Goal: Task Accomplishment & Management: Complete application form

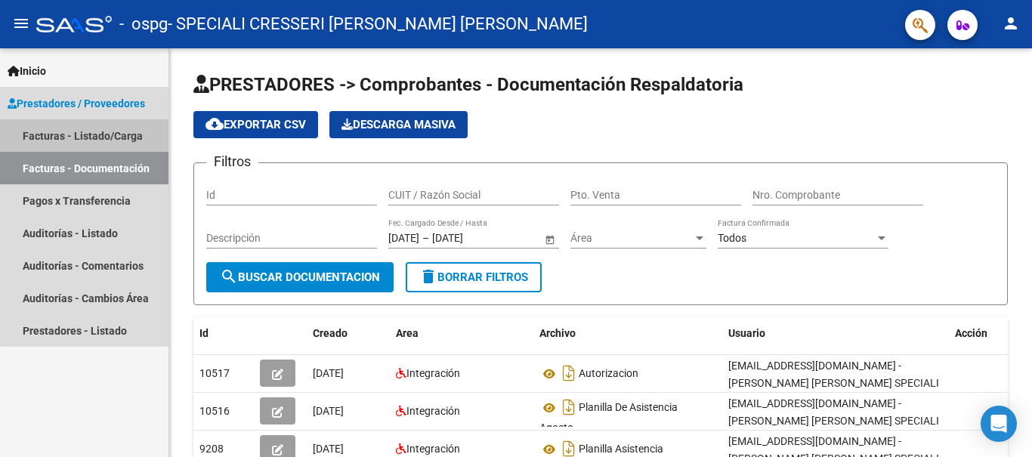
click at [116, 144] on link "Facturas - Listado/Carga" at bounding box center [84, 135] width 168 height 32
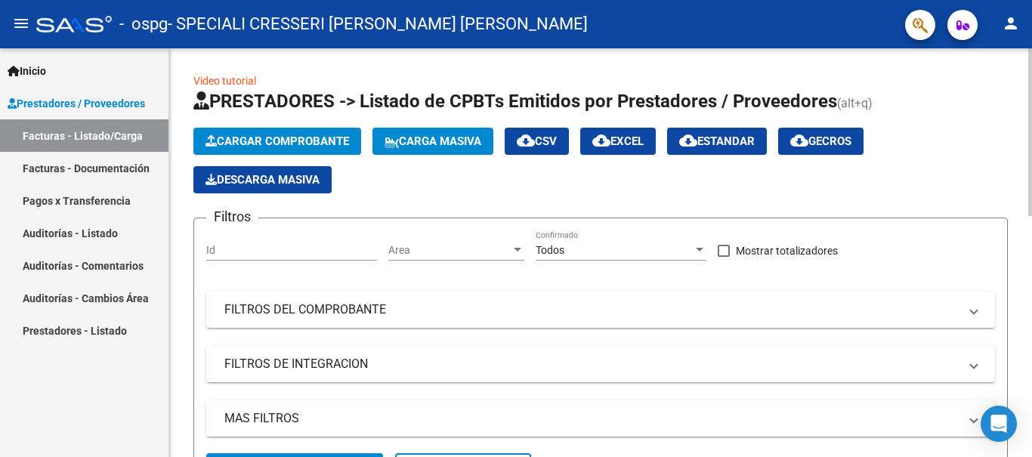
click at [330, 142] on span "Cargar Comprobante" at bounding box center [277, 141] width 144 height 14
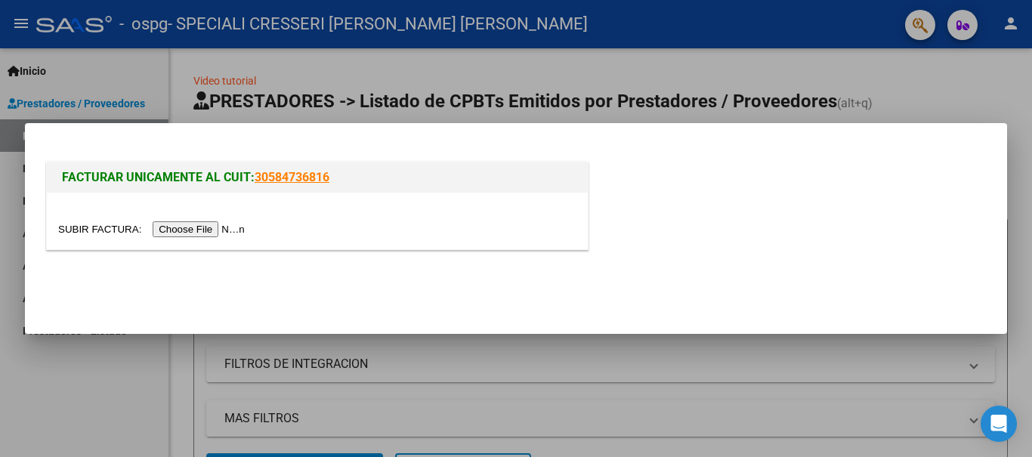
click at [215, 230] on input "file" at bounding box center [153, 229] width 191 height 16
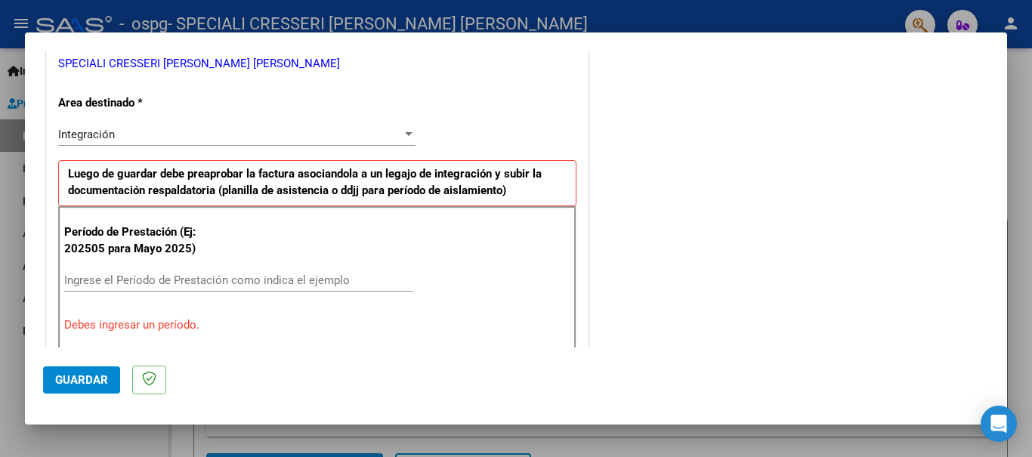
scroll to position [349, 0]
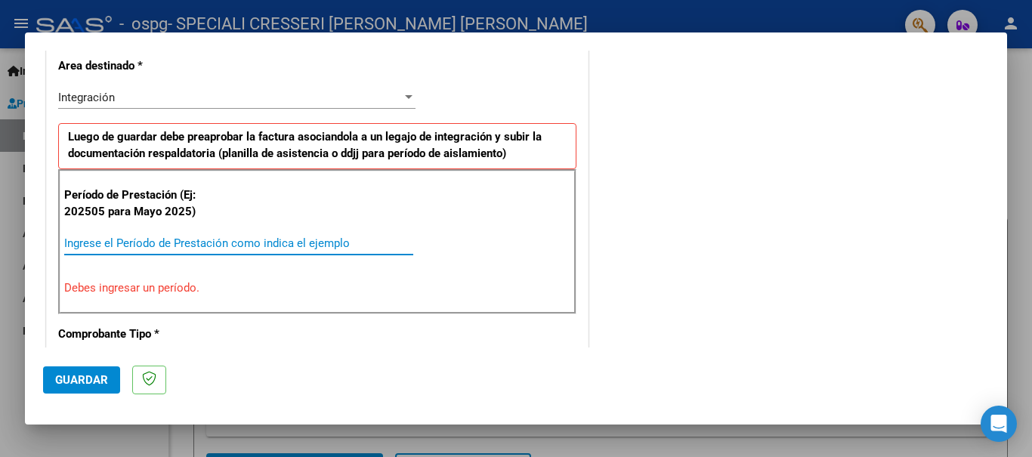
click at [257, 245] on input "Ingrese el Período de Prestación como indica el ejemplo" at bounding box center [238, 243] width 349 height 14
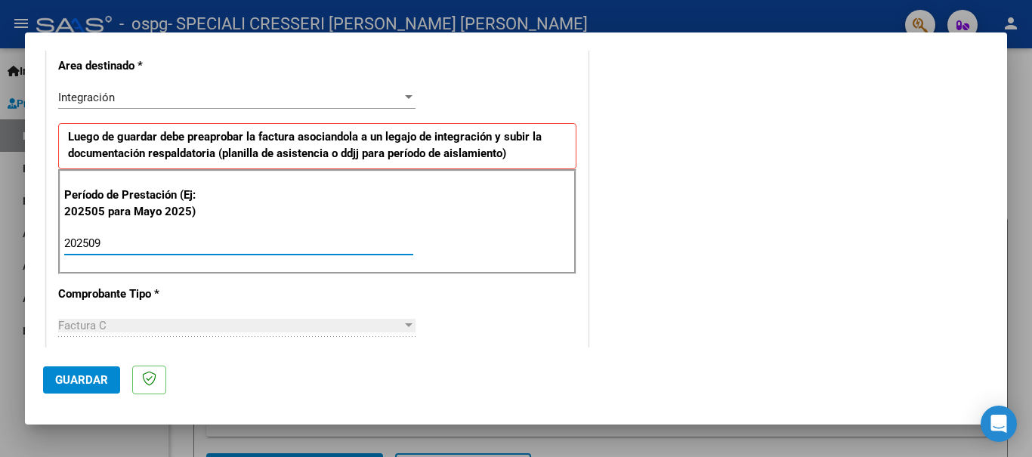
type input "202509"
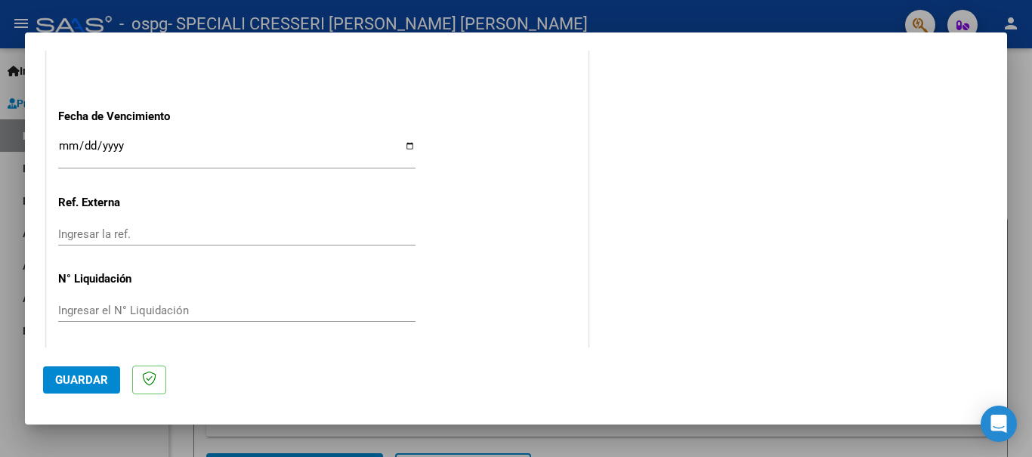
scroll to position [1033, 0]
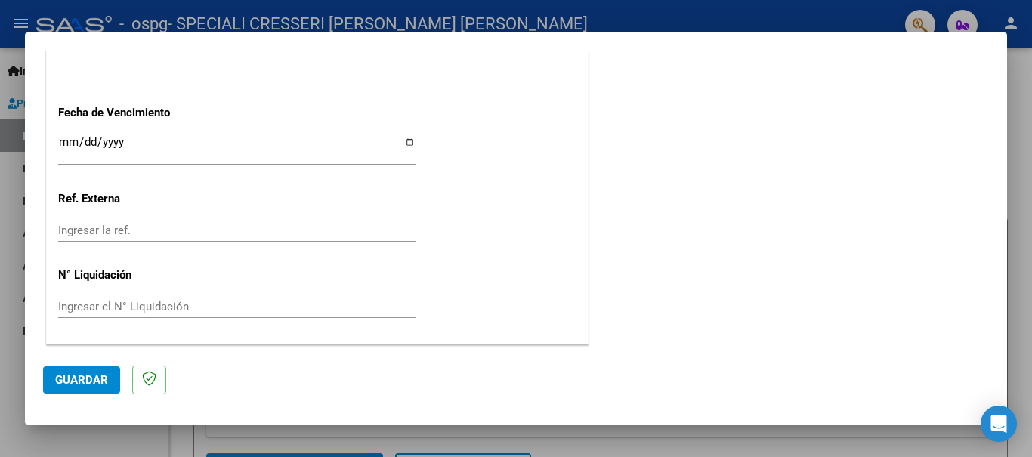
click at [81, 380] on span "Guardar" at bounding box center [81, 380] width 53 height 14
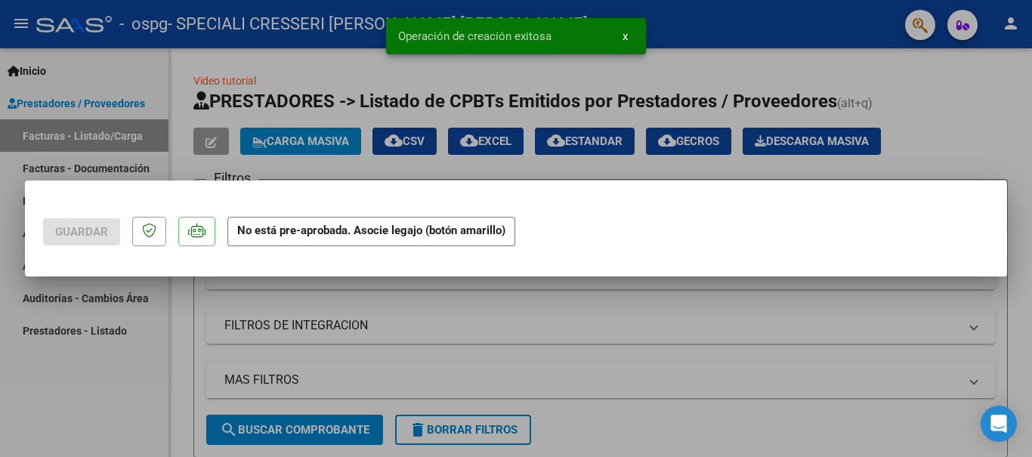
scroll to position [0, 0]
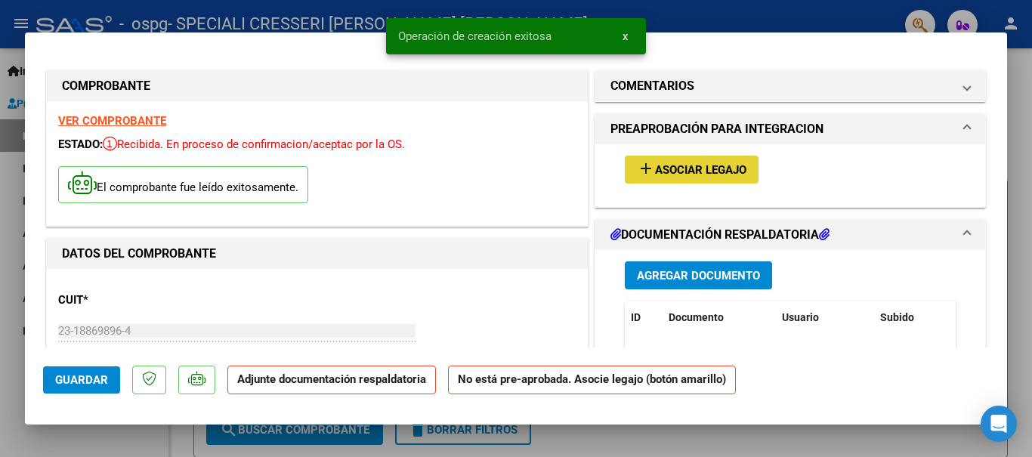
click at [716, 168] on span "Asociar Legajo" at bounding box center [700, 170] width 91 height 14
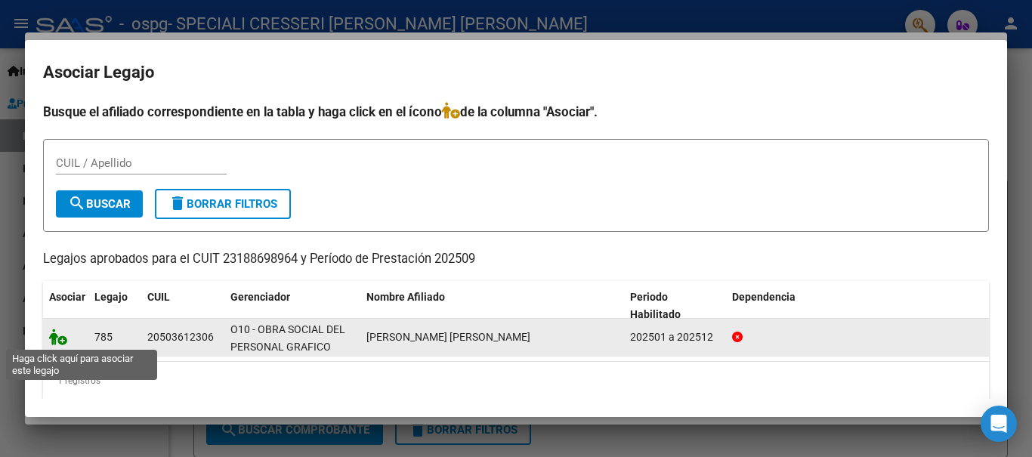
click at [59, 340] on icon at bounding box center [58, 337] width 18 height 17
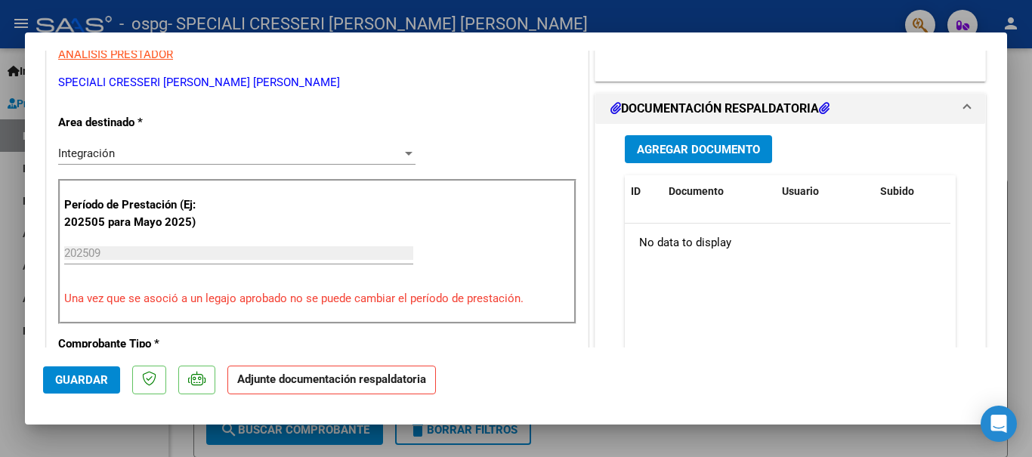
scroll to position [378, 0]
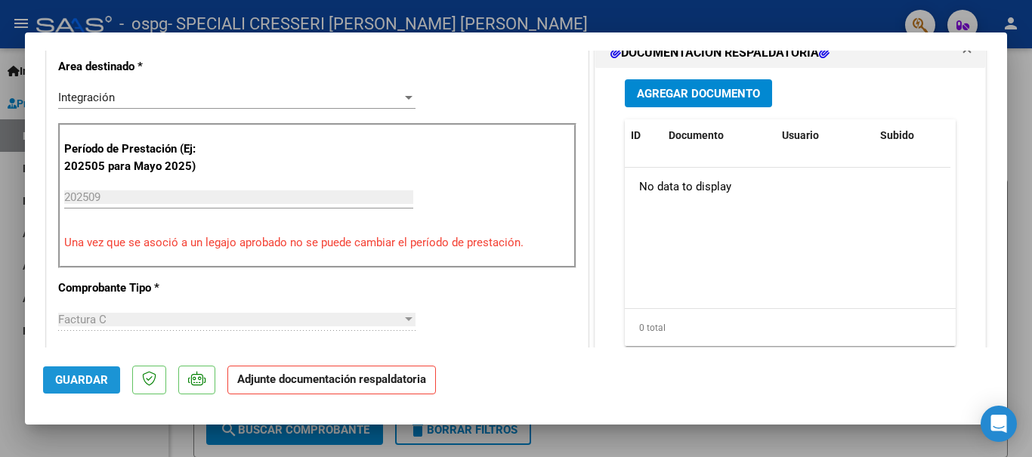
click at [106, 385] on span "Guardar" at bounding box center [81, 380] width 53 height 14
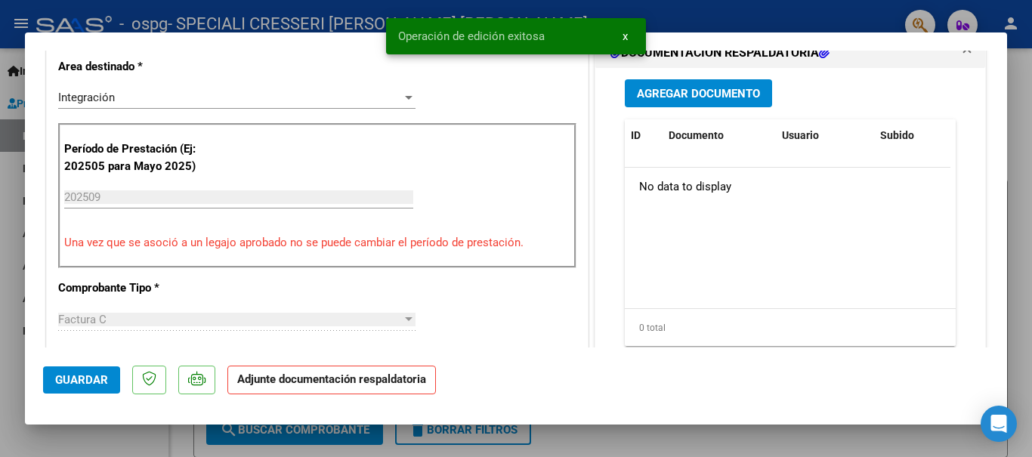
click at [9, 304] on div at bounding box center [516, 228] width 1032 height 457
type input "$ 0,00"
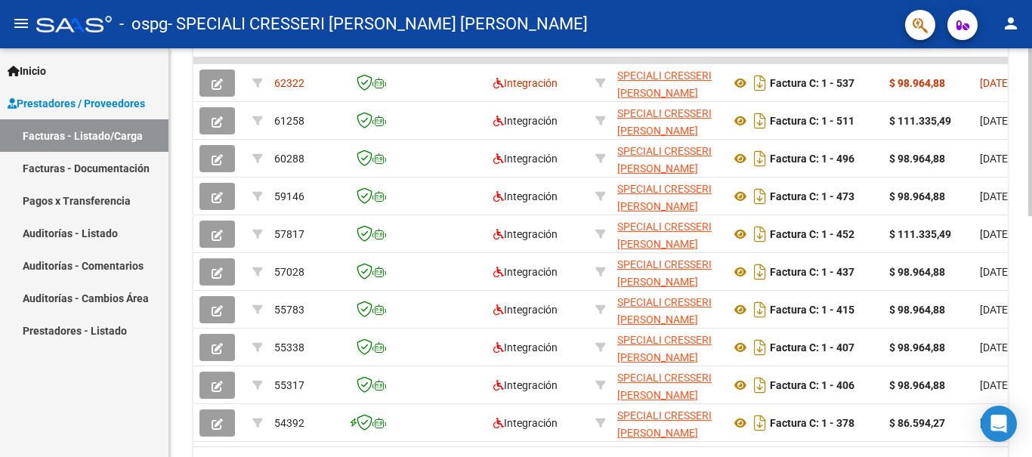
scroll to position [579, 0]
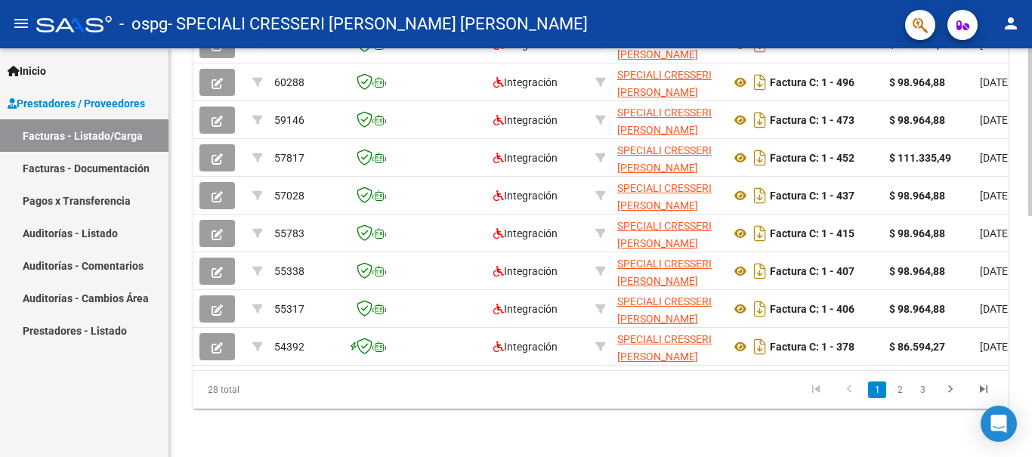
click at [1029, 337] on div at bounding box center [1030, 373] width 4 height 168
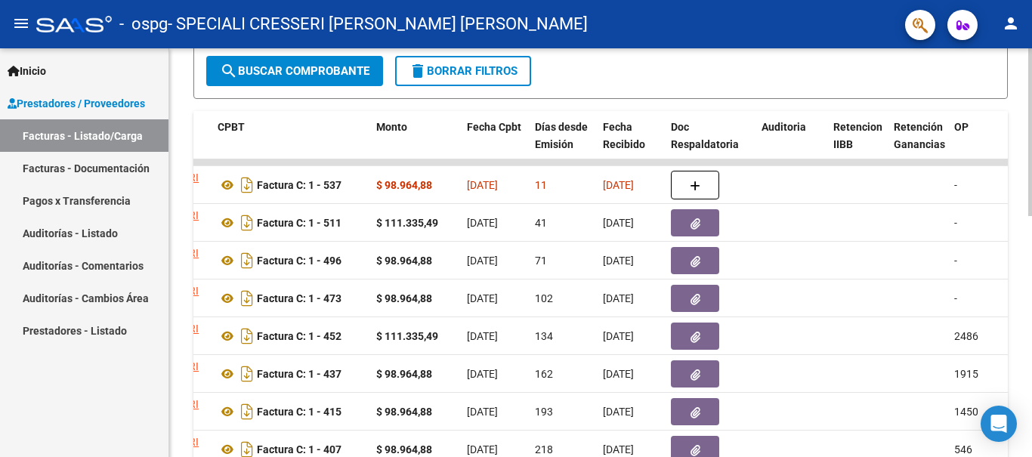
scroll to position [352, 0]
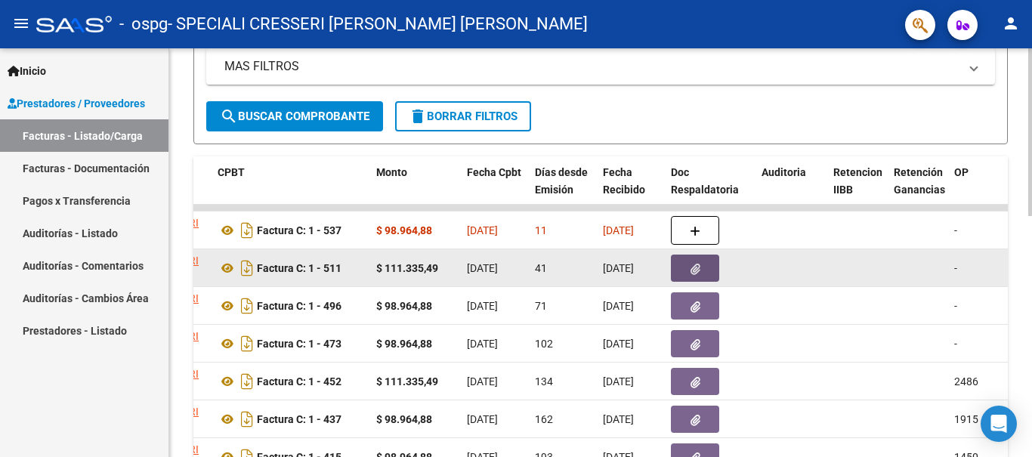
click at [701, 268] on button "button" at bounding box center [695, 268] width 48 height 27
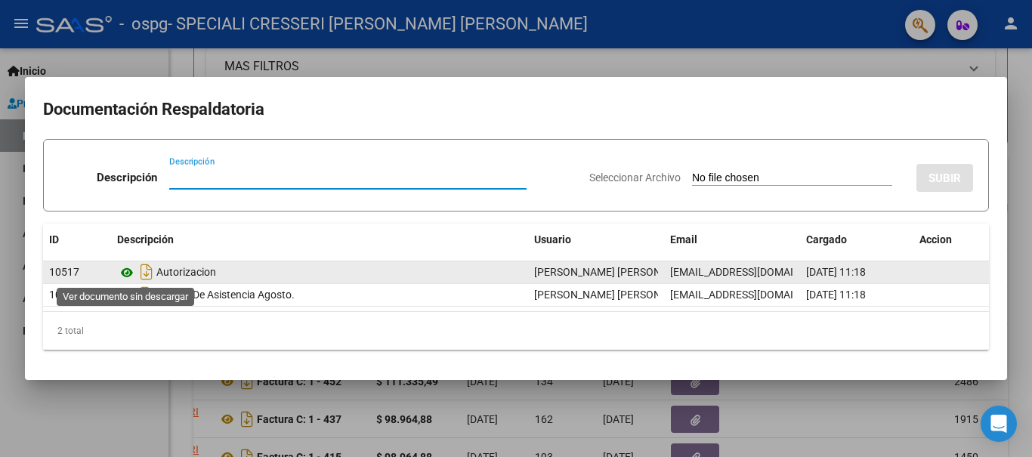
click at [125, 273] on icon at bounding box center [127, 273] width 20 height 18
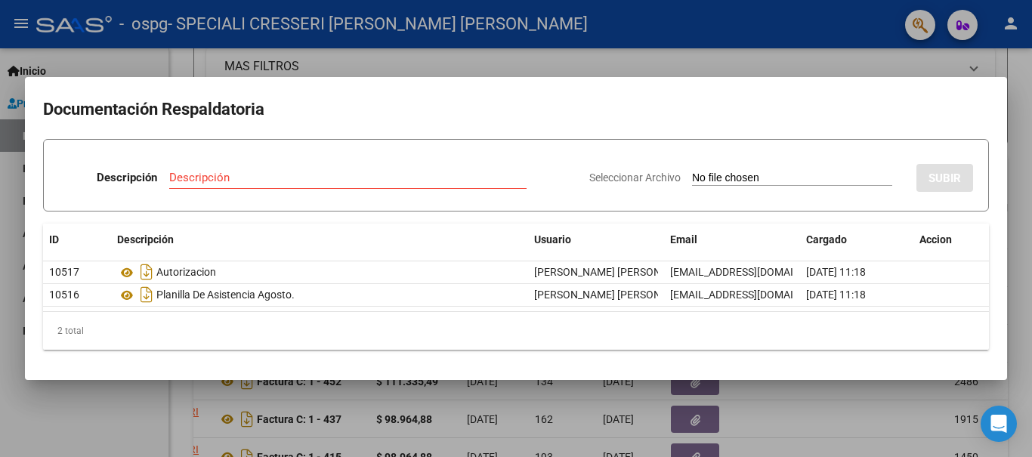
click at [811, 60] on div at bounding box center [516, 228] width 1032 height 457
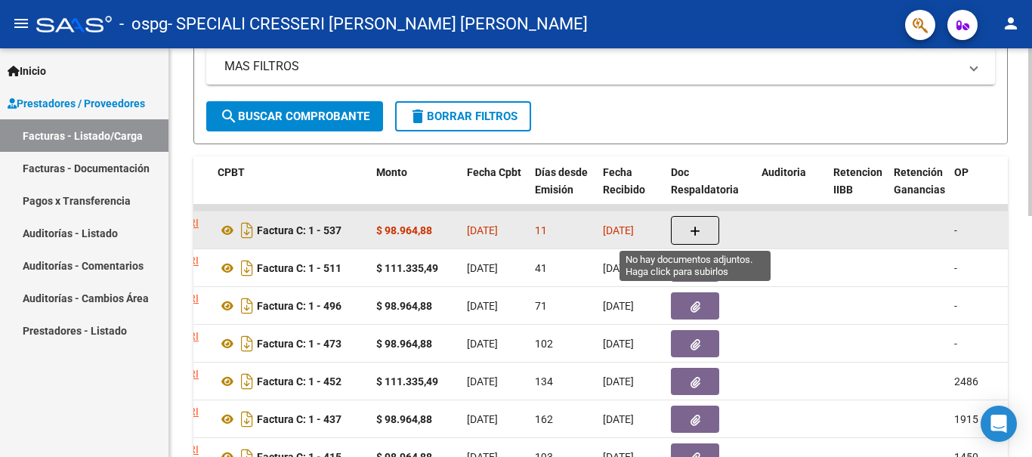
click at [702, 230] on button "button" at bounding box center [695, 230] width 48 height 29
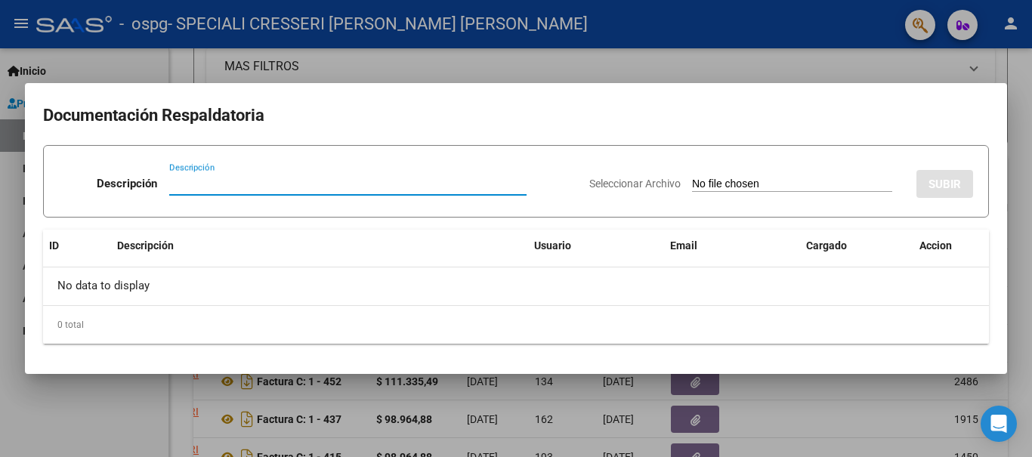
click at [308, 186] on input "Descripción" at bounding box center [347, 184] width 357 height 14
click at [170, 184] on input "autorizacion" at bounding box center [347, 184] width 357 height 14
type input "Autorizacion"
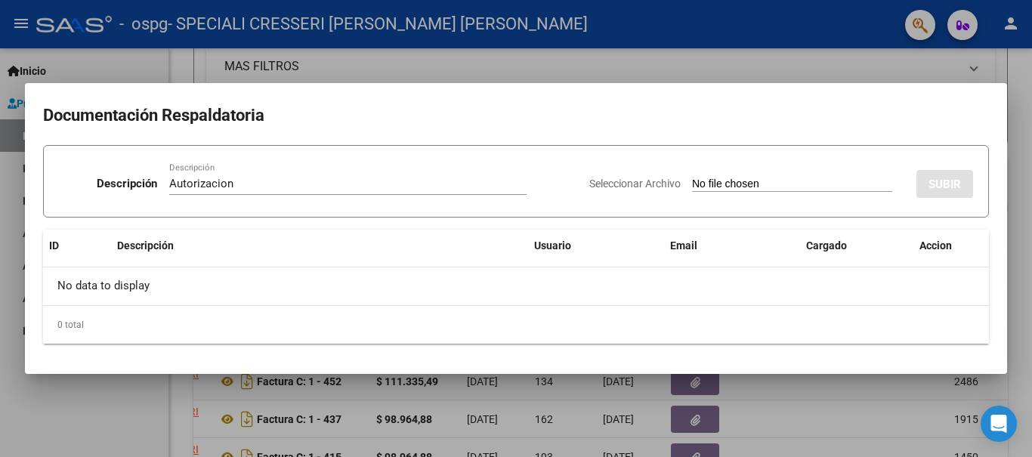
click at [805, 184] on input "Seleccionar Archivo" at bounding box center [792, 185] width 200 height 14
type input "C:\fakepath\Autorizacion [PERSON_NAME].pdf"
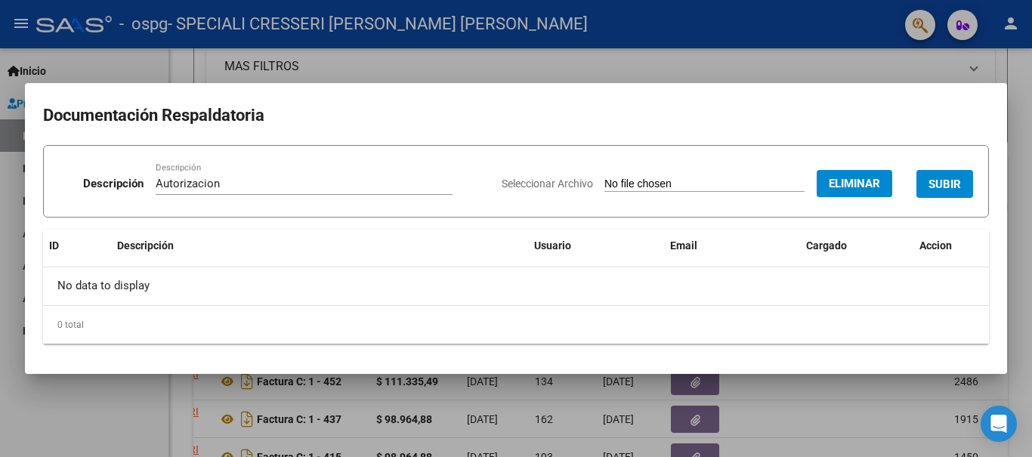
click at [946, 189] on span "SUBIR" at bounding box center [944, 185] width 32 height 14
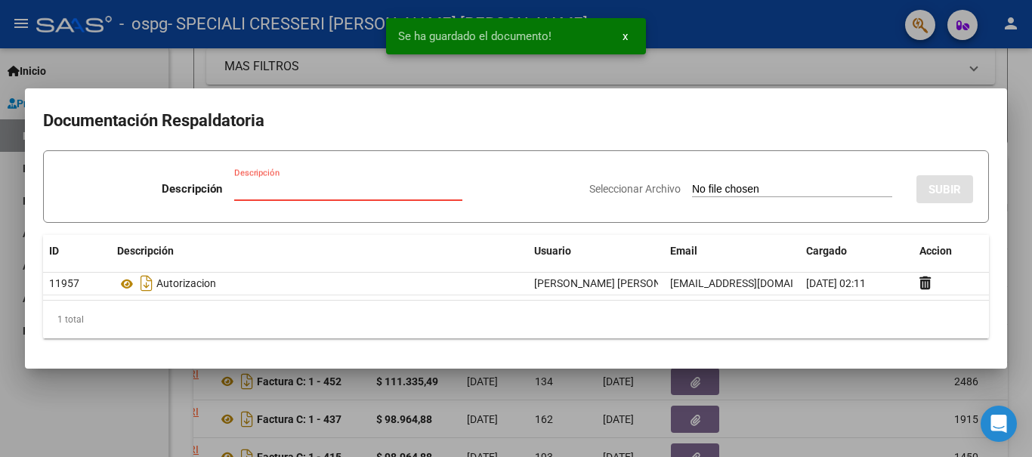
click at [281, 187] on input "Descripción" at bounding box center [348, 189] width 228 height 14
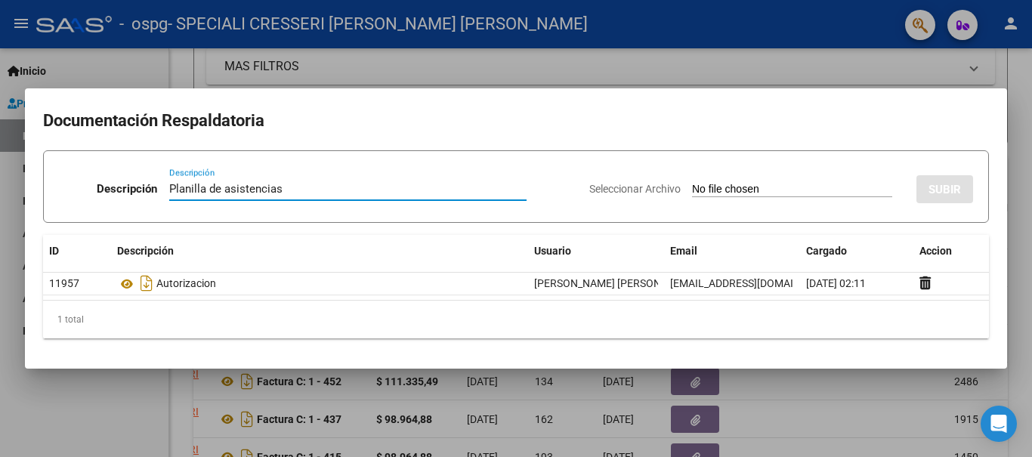
type input "Planilla de asistencias"
click at [783, 185] on input "Seleccionar Archivo" at bounding box center [792, 190] width 200 height 14
type input "C:\fakepath\Image to PDF [DATE] 19.41.02.pdf"
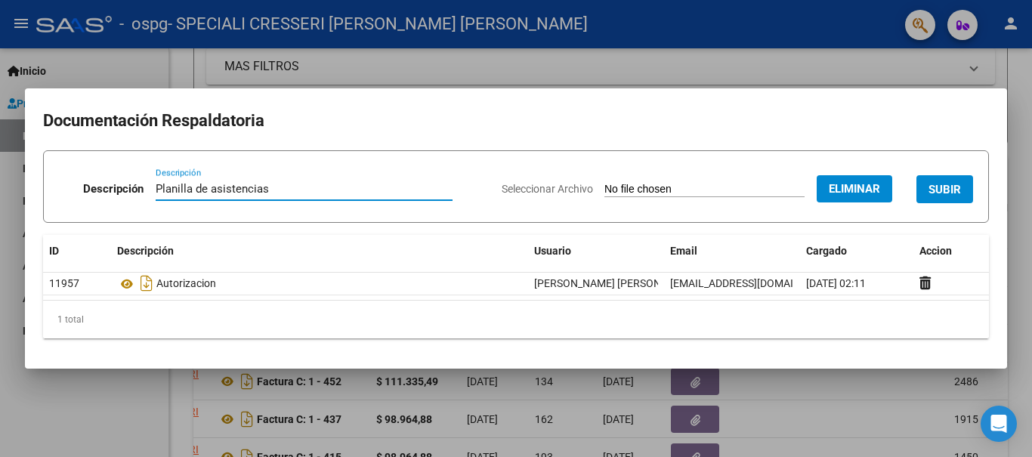
click at [273, 186] on input "Planilla de asistencias" at bounding box center [304, 189] width 297 height 14
click at [942, 193] on span "SUBIR" at bounding box center [944, 190] width 32 height 14
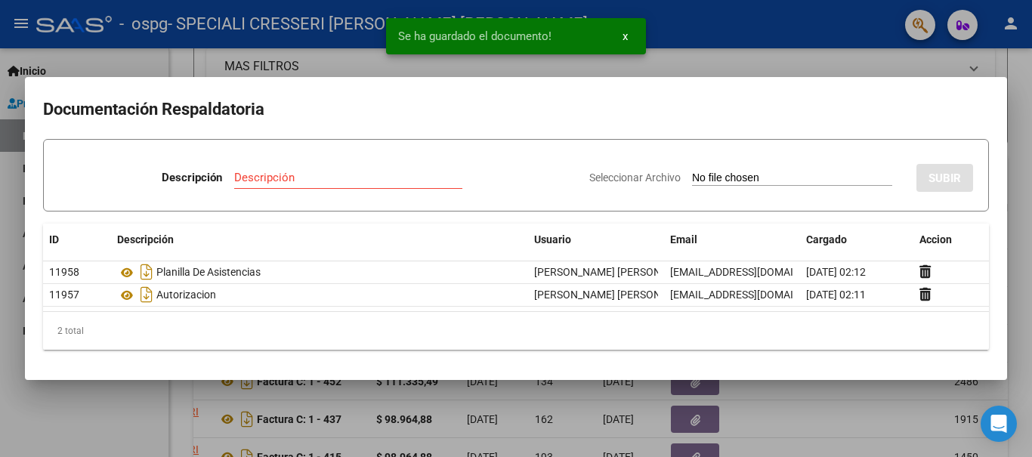
click at [624, 37] on span "x" at bounding box center [624, 36] width 5 height 14
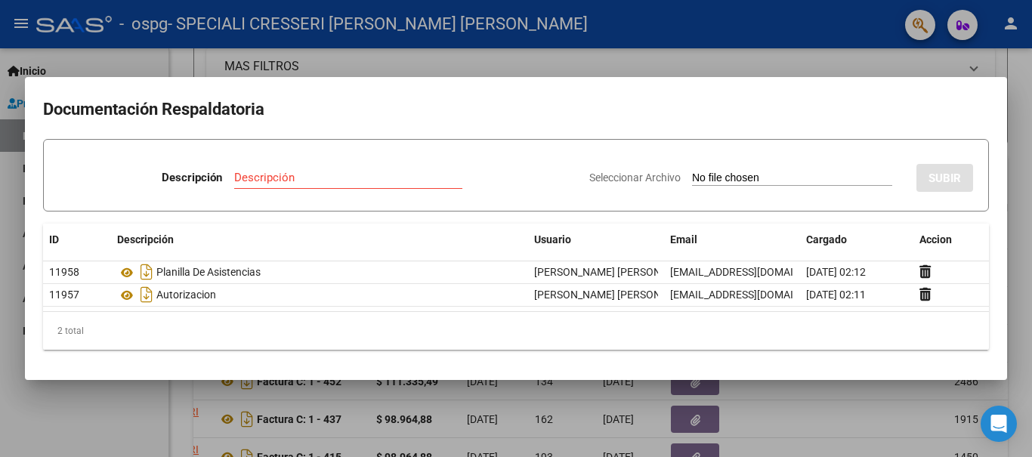
click at [701, 62] on div at bounding box center [516, 228] width 1032 height 457
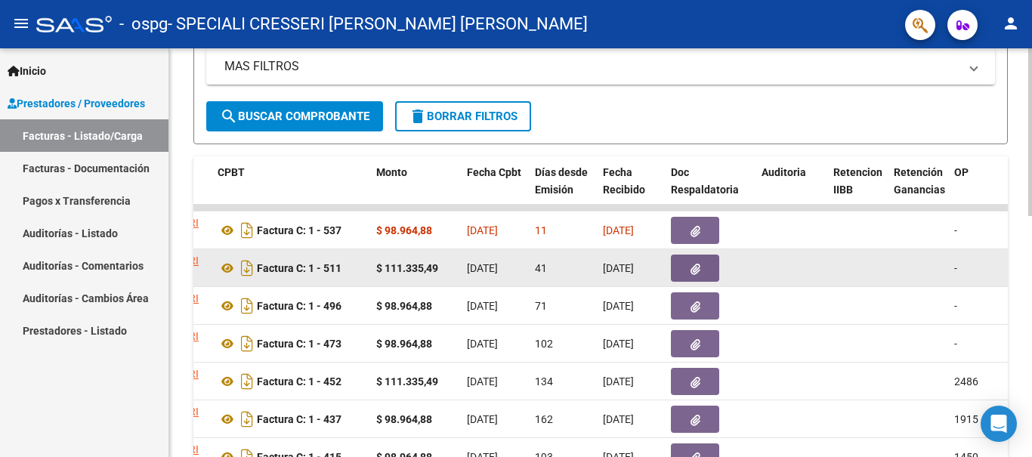
click at [691, 264] on icon "button" at bounding box center [695, 269] width 10 height 11
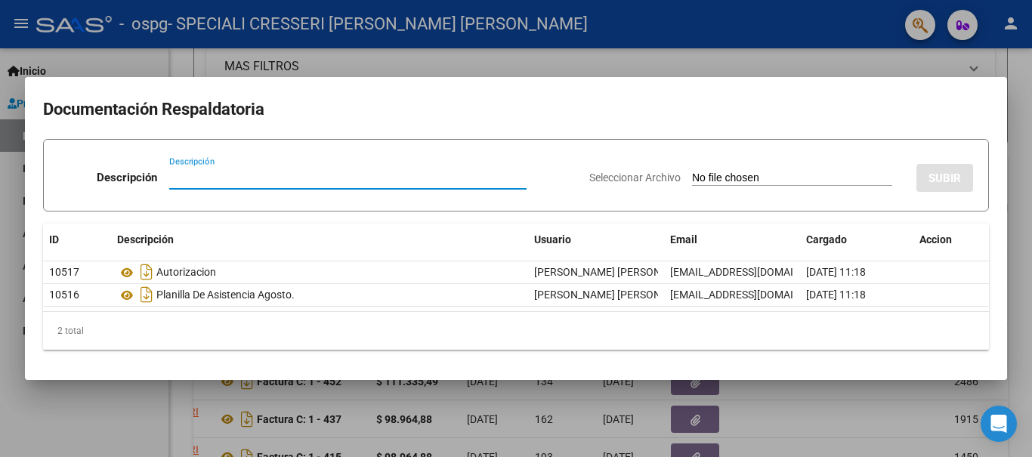
click at [846, 56] on div at bounding box center [516, 228] width 1032 height 457
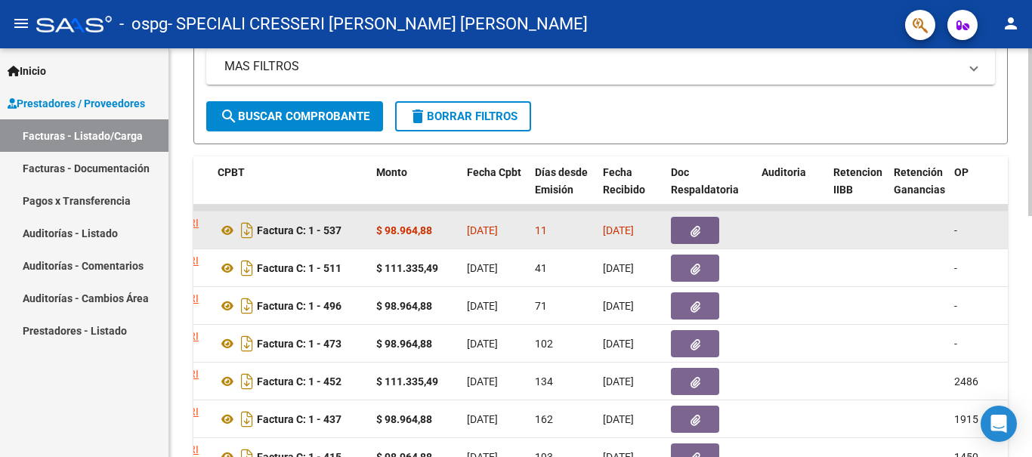
click at [696, 226] on icon "button" at bounding box center [695, 231] width 10 height 11
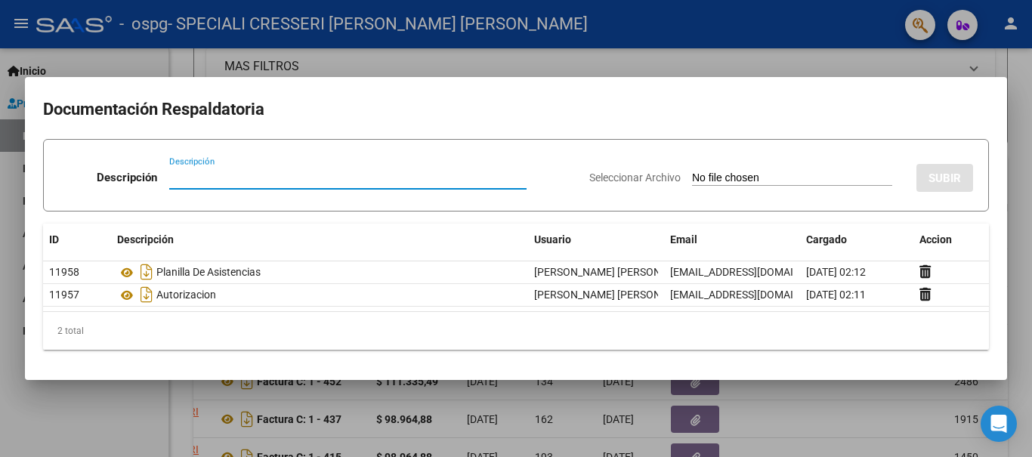
click at [773, 52] on div at bounding box center [516, 228] width 1032 height 457
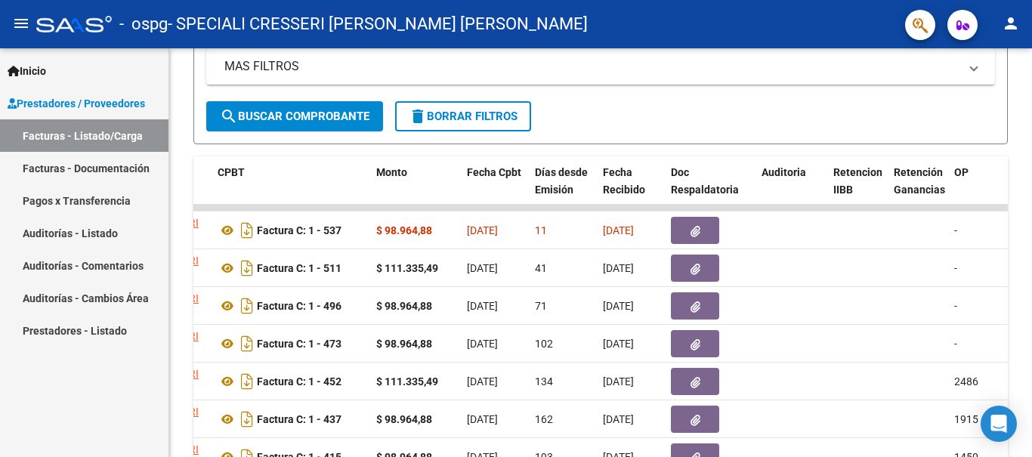
click at [26, 21] on mat-icon "menu" at bounding box center [21, 23] width 18 height 18
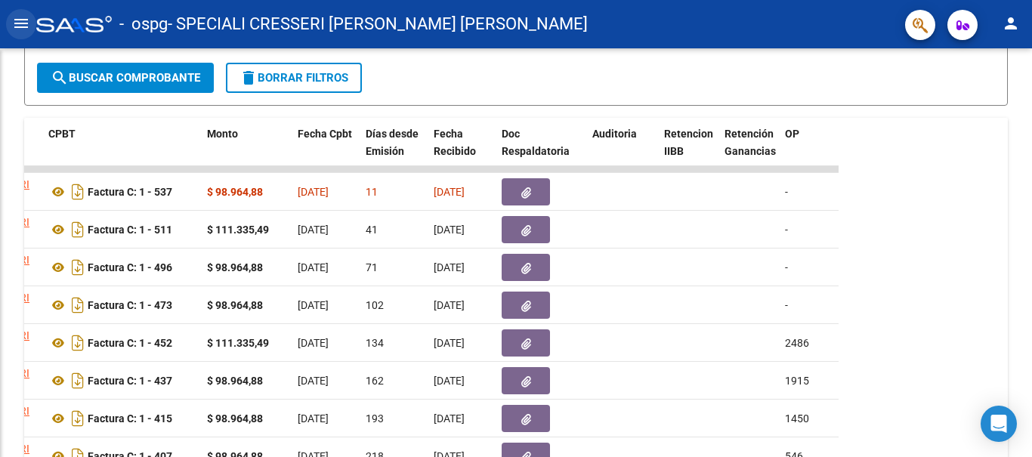
scroll to position [313, 0]
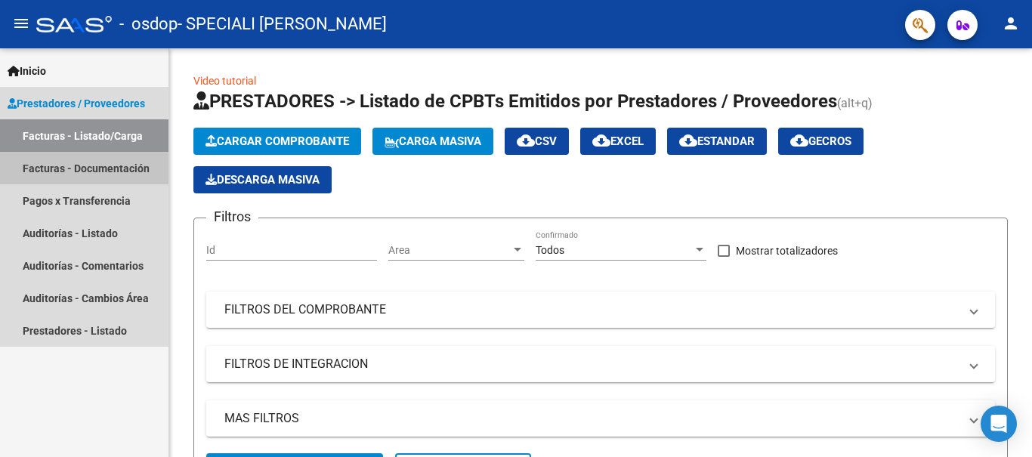
click at [52, 168] on link "Facturas - Documentación" at bounding box center [84, 168] width 168 height 32
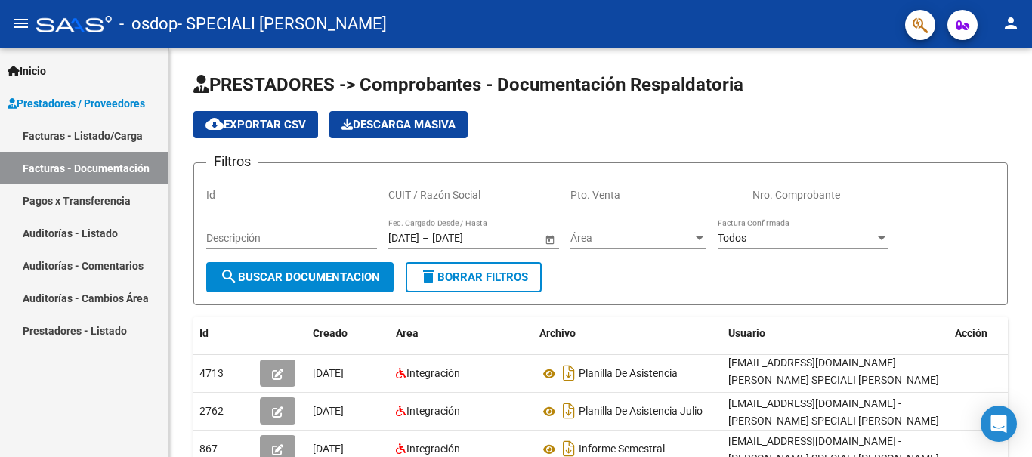
click at [130, 134] on link "Facturas - Listado/Carga" at bounding box center [84, 135] width 168 height 32
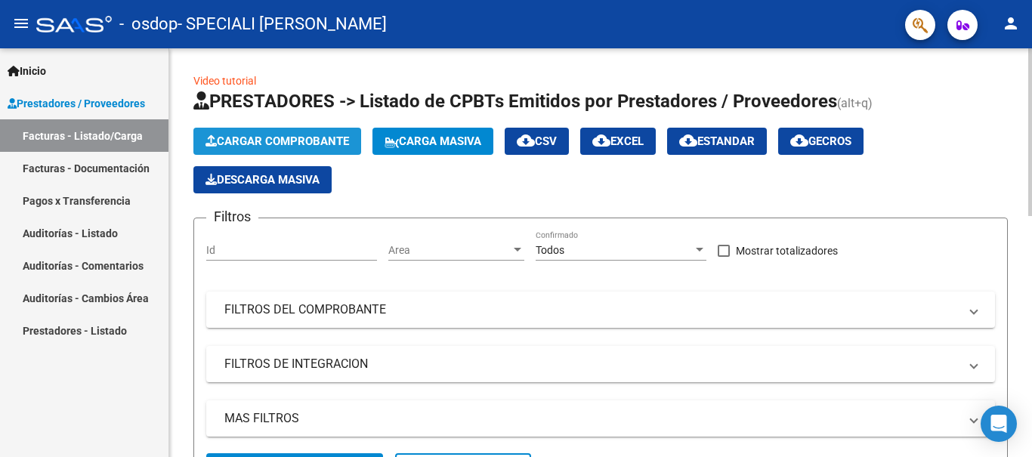
click at [253, 138] on span "Cargar Comprobante" at bounding box center [277, 141] width 144 height 14
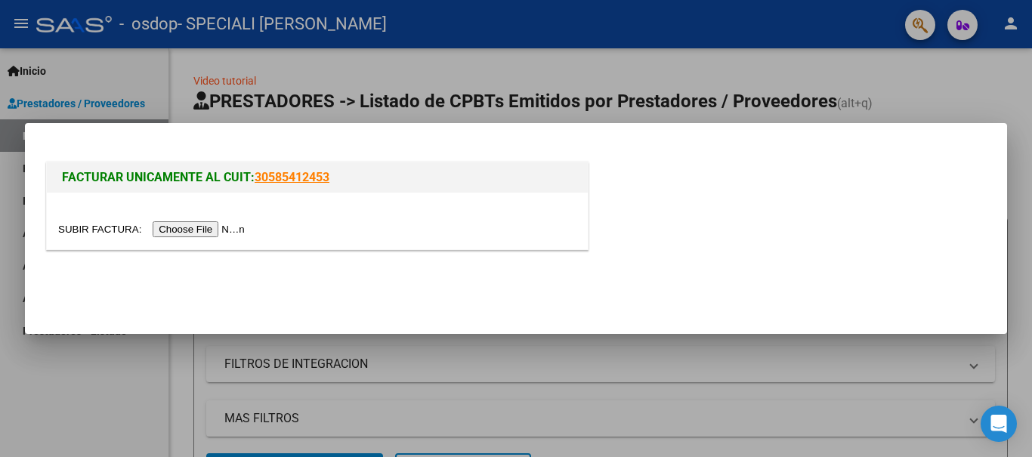
click at [202, 230] on input "file" at bounding box center [153, 229] width 191 height 16
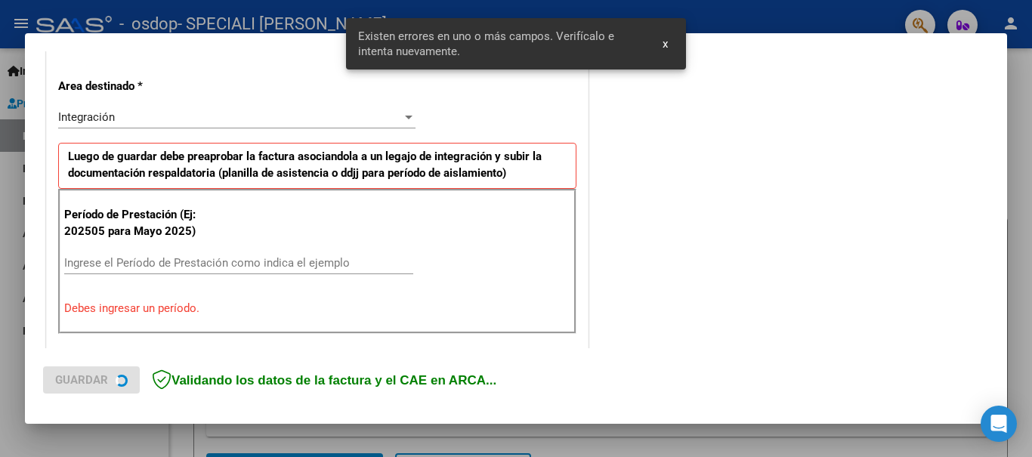
scroll to position [349, 0]
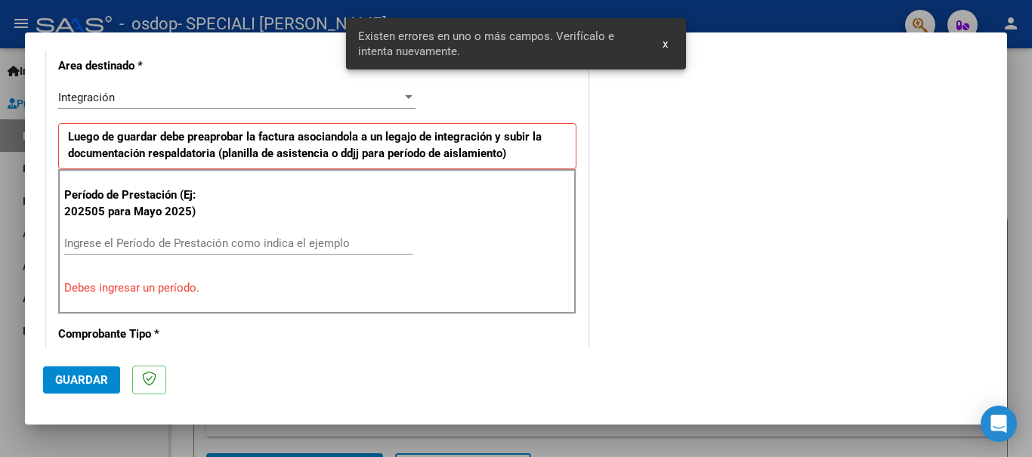
click at [140, 243] on input "Ingrese el Período de Prestación como indica el ejemplo" at bounding box center [238, 243] width 349 height 14
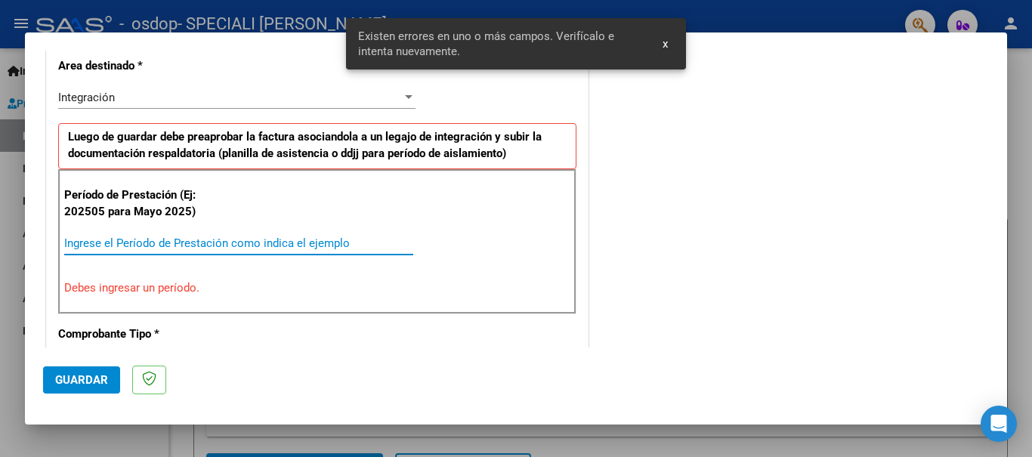
click at [150, 103] on div "Integración" at bounding box center [230, 98] width 344 height 14
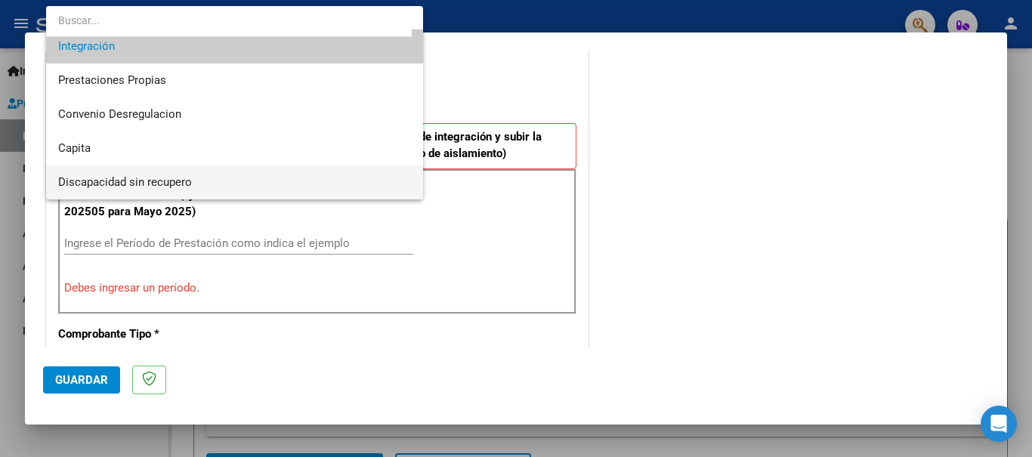
scroll to position [0, 0]
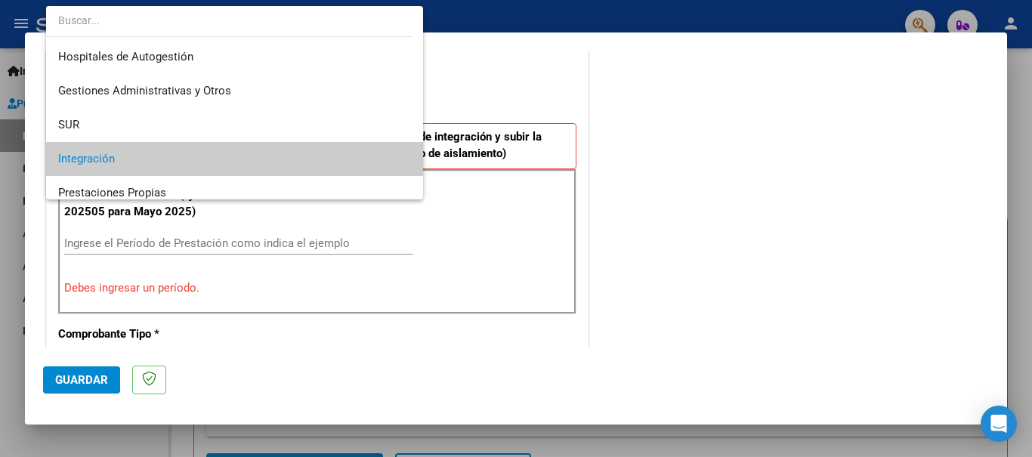
click at [495, 94] on div at bounding box center [516, 228] width 1032 height 457
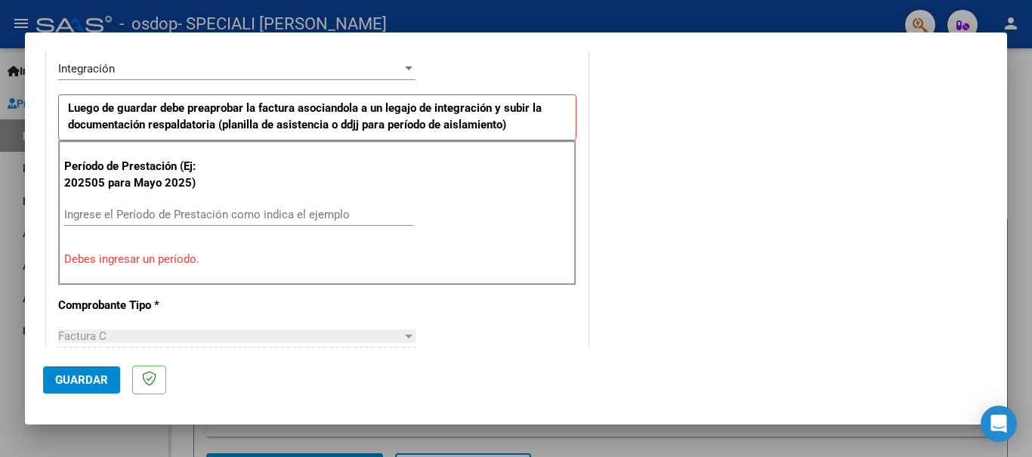
scroll to position [425, 0]
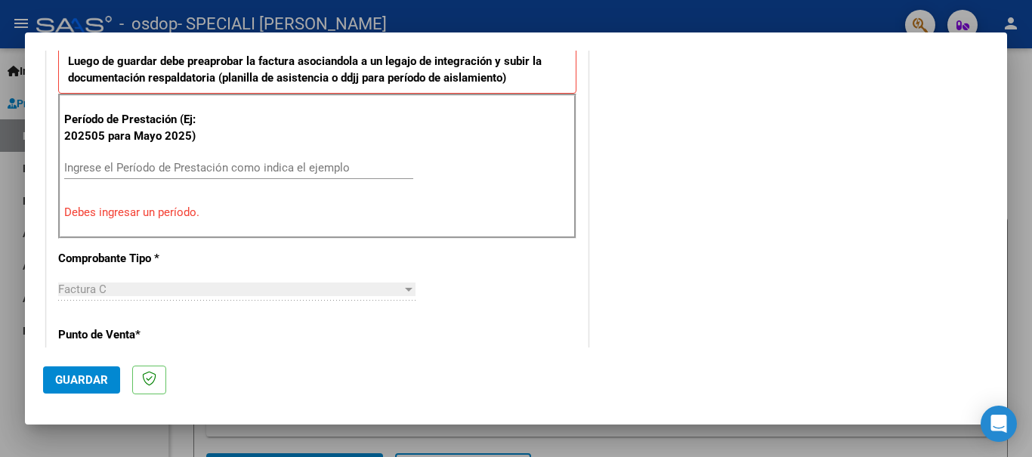
click at [168, 168] on input "Ingrese el Período de Prestación como indica el ejemplo" at bounding box center [238, 168] width 349 height 14
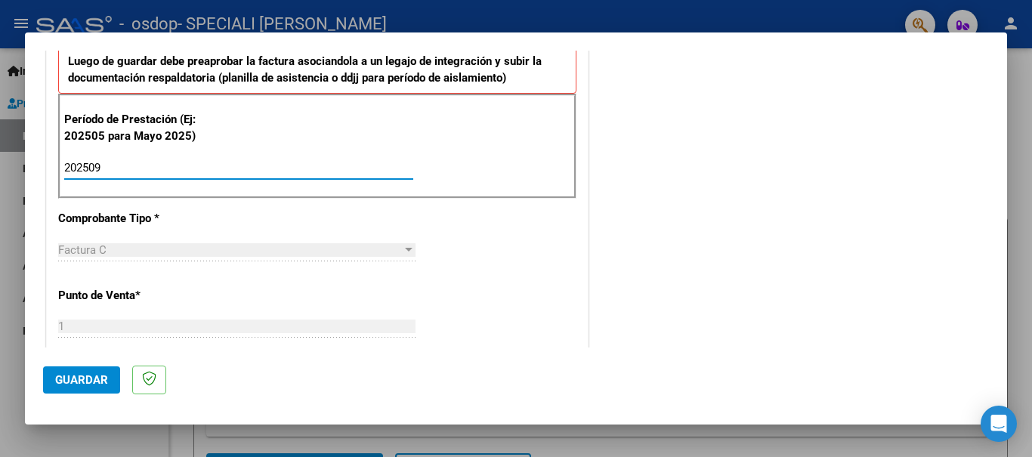
type input "202509"
click at [85, 378] on span "Guardar" at bounding box center [81, 380] width 53 height 14
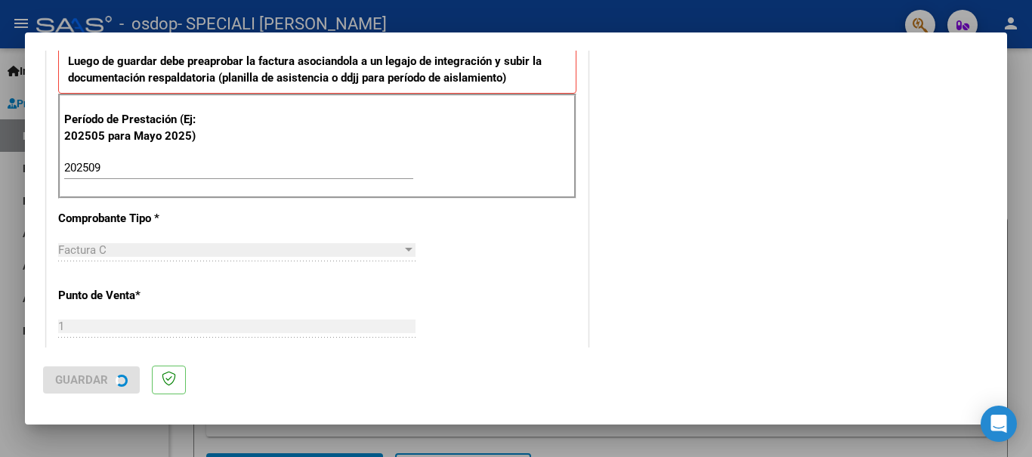
scroll to position [0, 0]
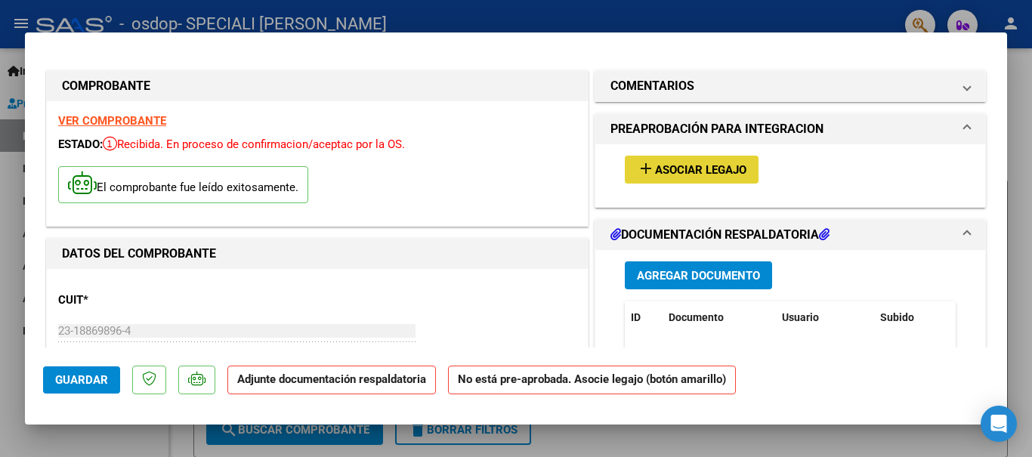
click at [657, 174] on span "Asociar Legajo" at bounding box center [700, 170] width 91 height 14
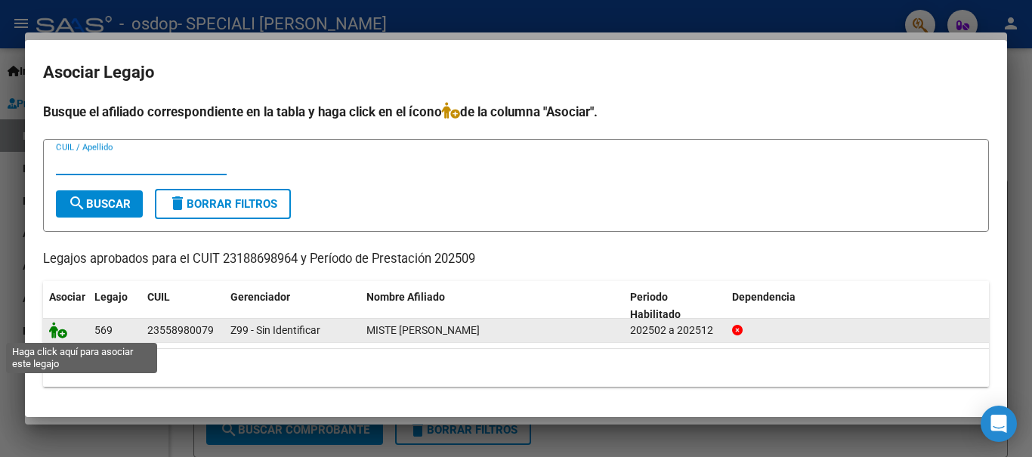
click at [57, 333] on icon at bounding box center [58, 330] width 18 height 17
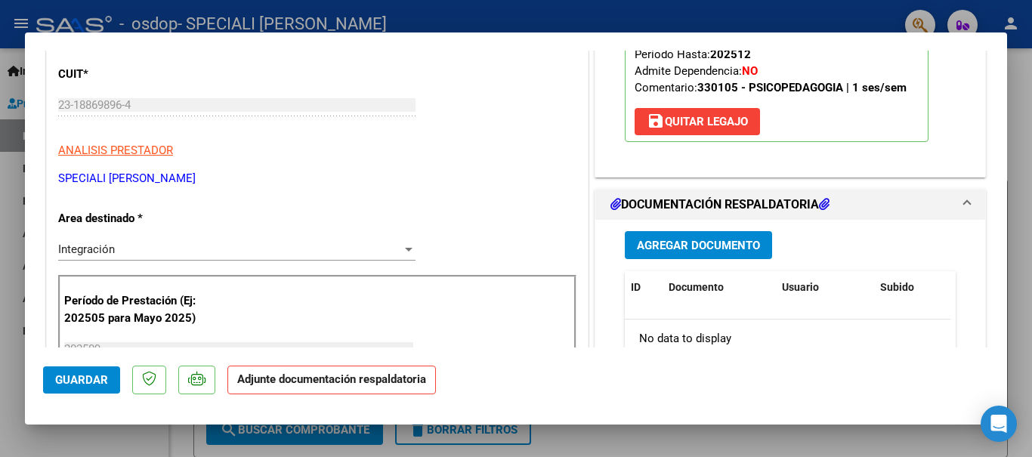
scroll to position [227, 0]
click at [685, 242] on span "Agregar Documento" at bounding box center [698, 245] width 123 height 14
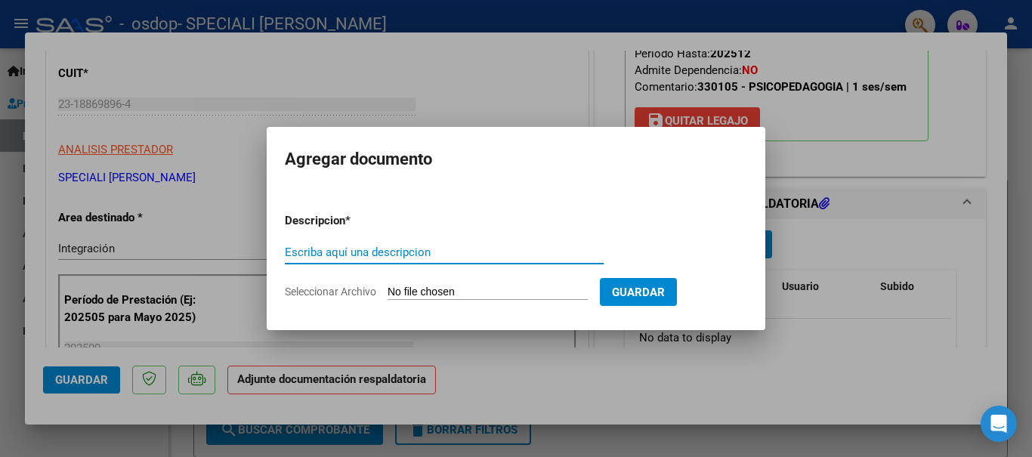
click at [461, 254] on input "Escriba aquí una descripcion" at bounding box center [444, 252] width 319 height 14
type input "Planilla de asitencia"
click at [570, 289] on input "Seleccionar Archivo" at bounding box center [488, 293] width 200 height 14
type input "C:\fakepath\Asistencia MISTE Septiembre 2025.pdf"
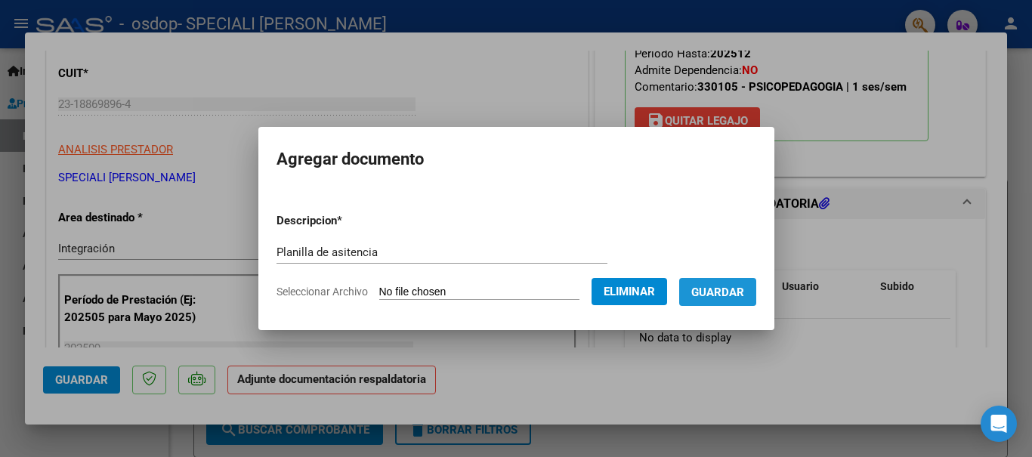
click at [744, 287] on span "Guardar" at bounding box center [717, 293] width 53 height 14
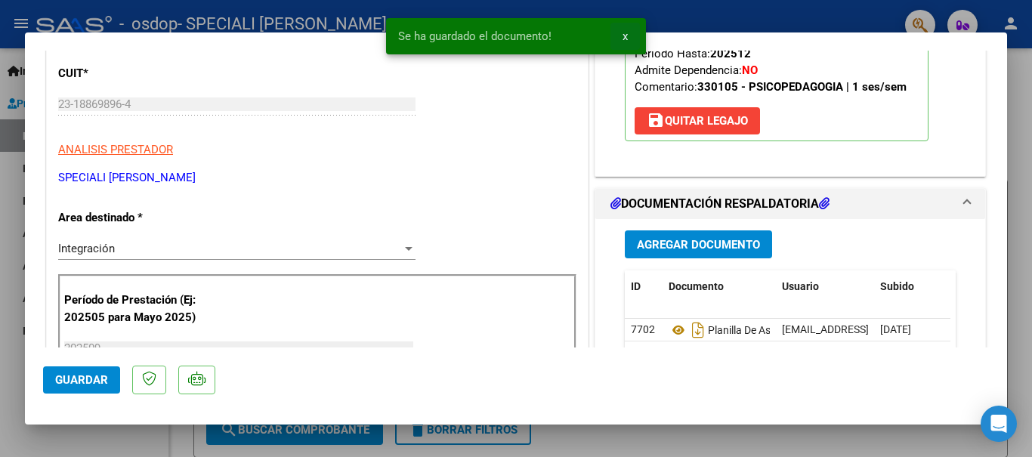
click at [624, 34] on span "x" at bounding box center [624, 36] width 5 height 14
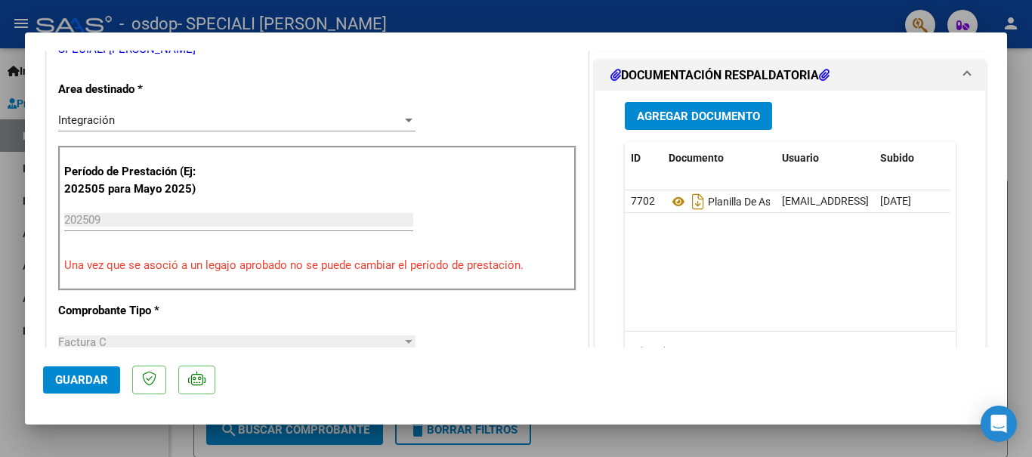
scroll to position [378, 0]
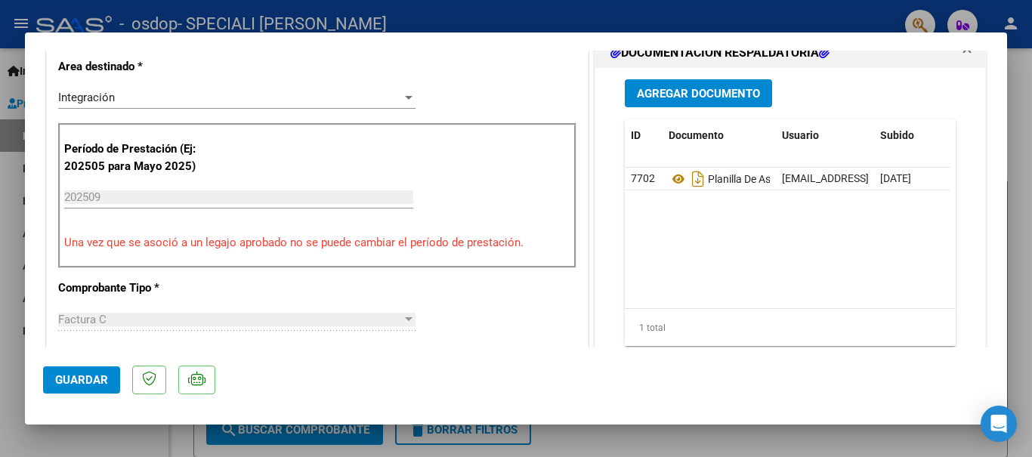
click at [93, 381] on span "Guardar" at bounding box center [81, 380] width 53 height 14
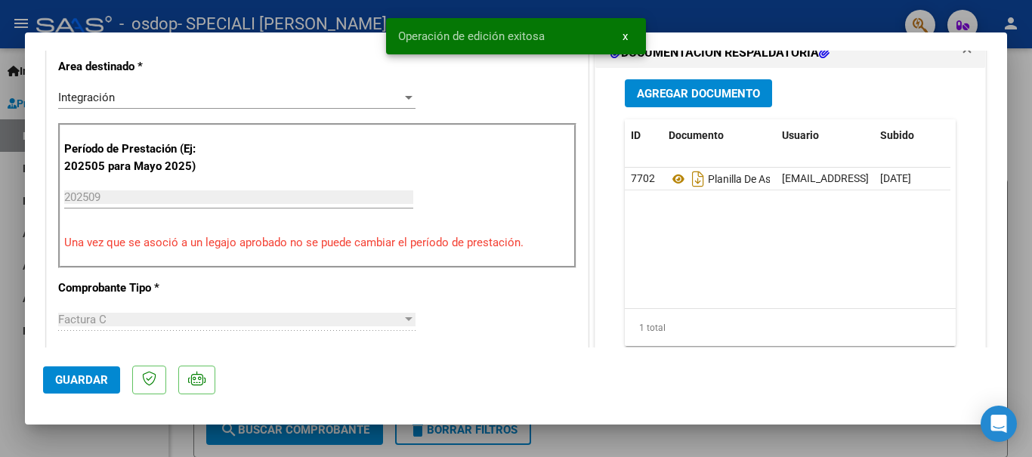
click at [638, 438] on div at bounding box center [516, 228] width 1032 height 457
type input "$ 0,00"
